Goal: Check status: Check status

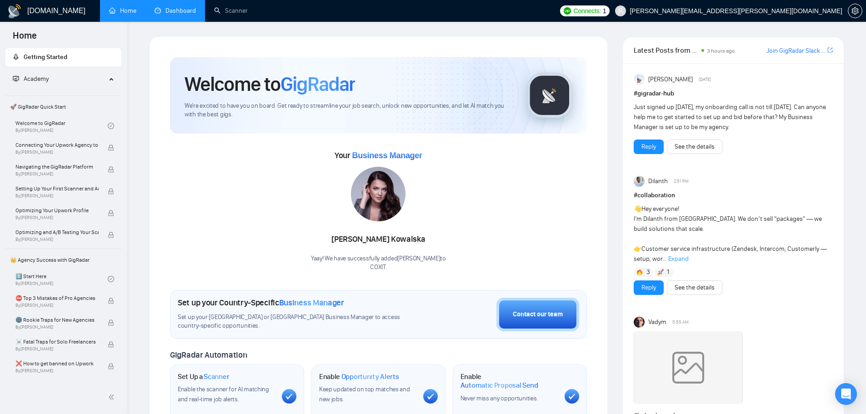
click at [171, 8] on link "Dashboard" at bounding box center [174, 11] width 41 height 8
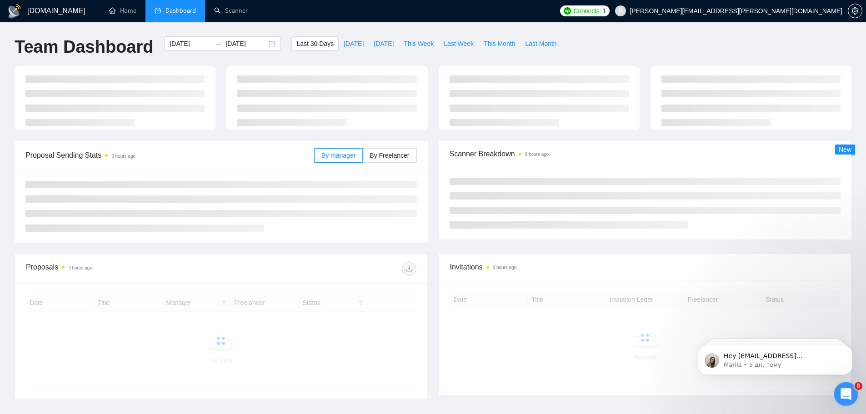
click at [840, 395] on icon "Відкрити програму для спілкування Intercom" at bounding box center [844, 392] width 15 height 15
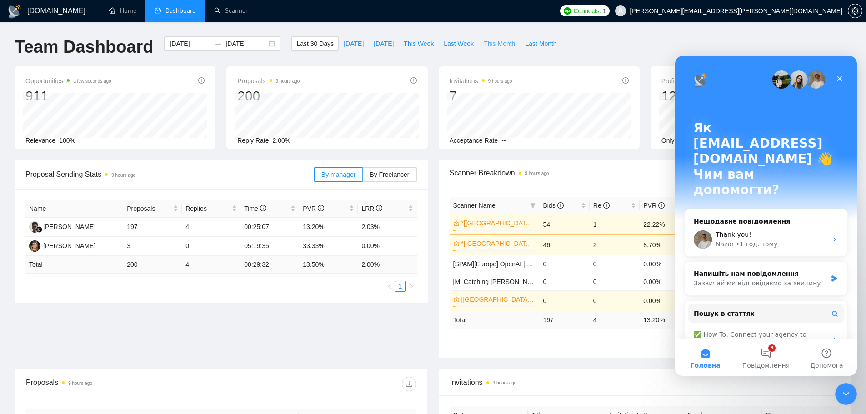
click at [497, 46] on span "This Month" at bounding box center [498, 44] width 31 height 10
type input "[DATE]"
